Goal: Information Seeking & Learning: Learn about a topic

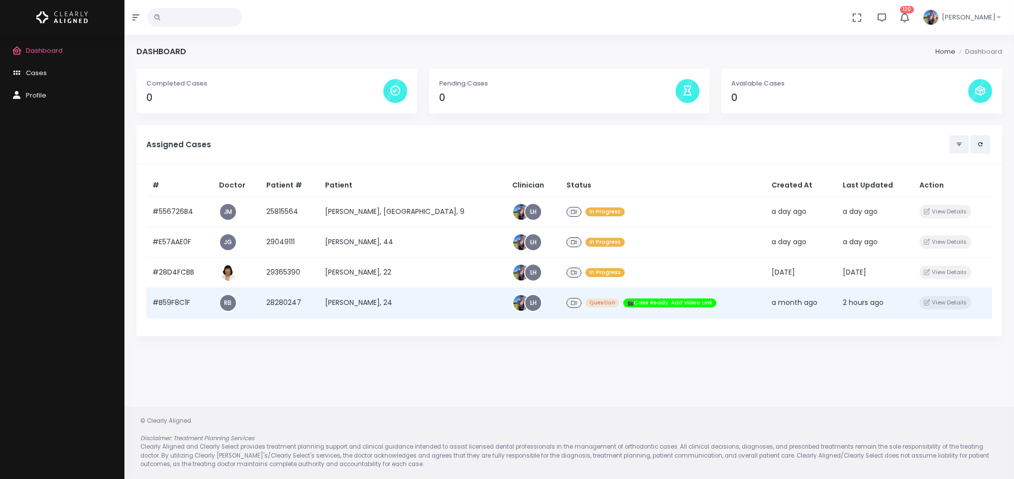
click at [353, 304] on td "[PERSON_NAME], 24" at bounding box center [412, 303] width 187 height 30
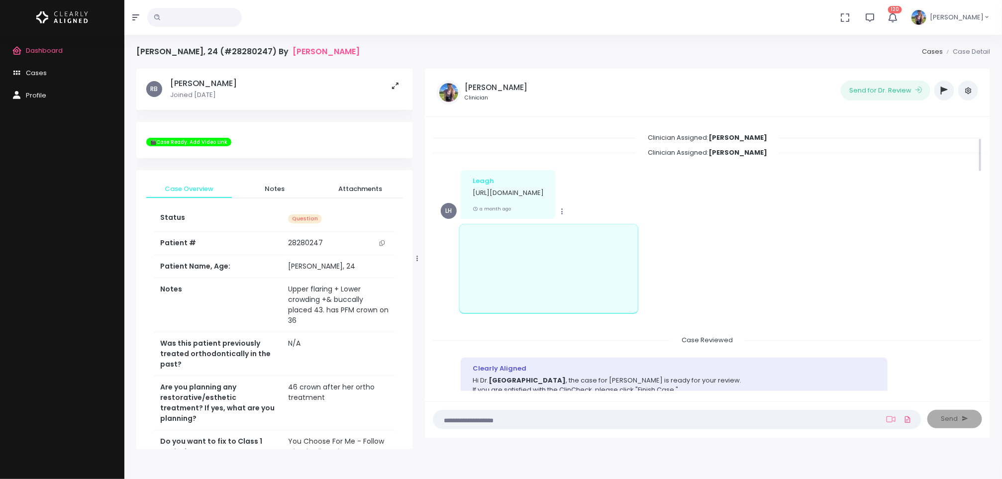
scroll to position [102, 0]
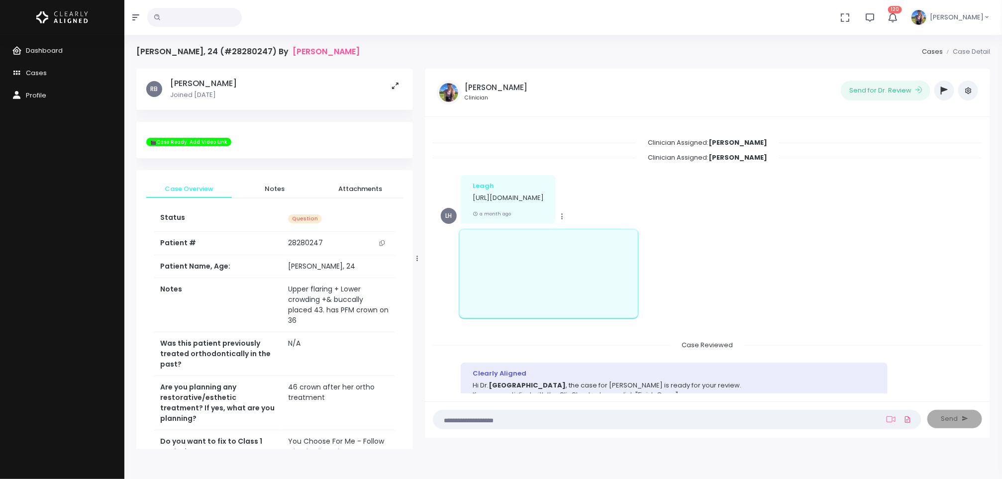
scroll to position [100, 0]
click at [44, 52] on span "Dashboard" at bounding box center [44, 50] width 37 height 9
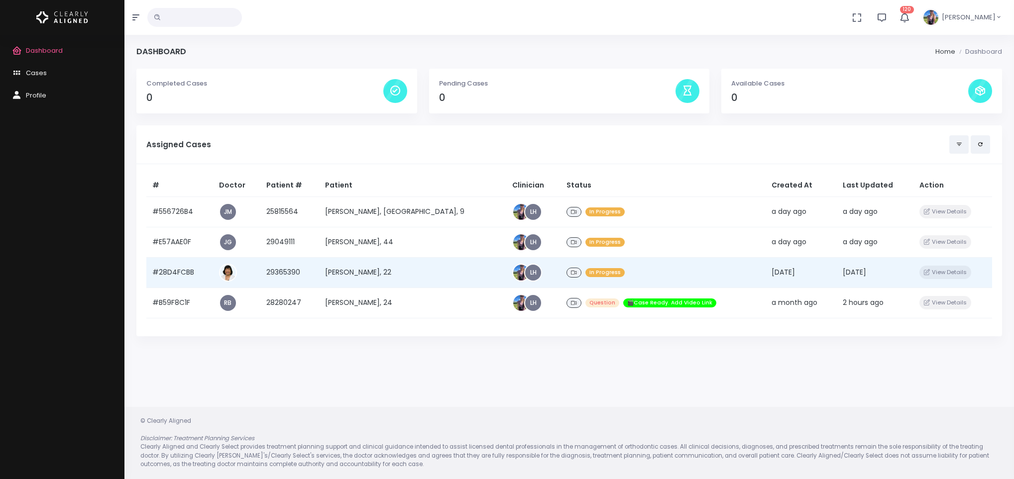
click at [407, 269] on td "[PERSON_NAME], 22" at bounding box center [412, 272] width 187 height 30
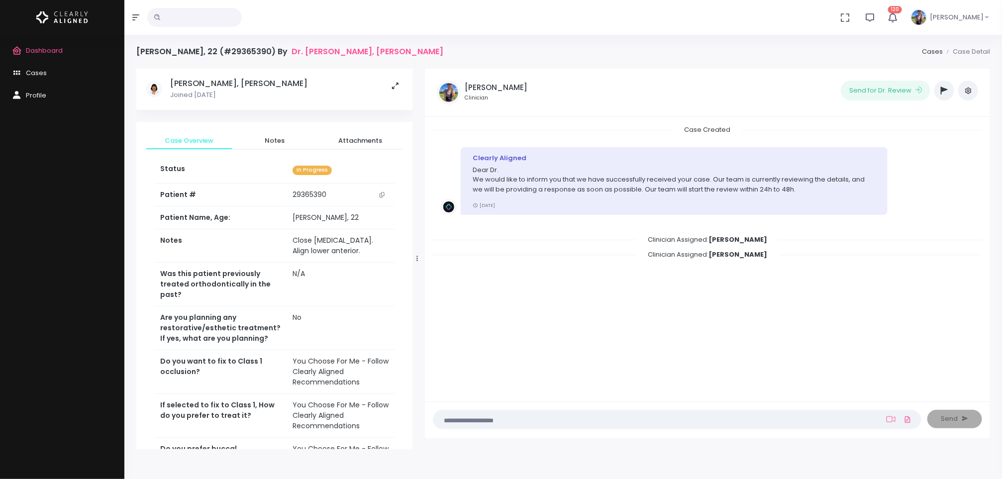
scroll to position [297, 0]
